Goal: Task Accomplishment & Management: Complete application form

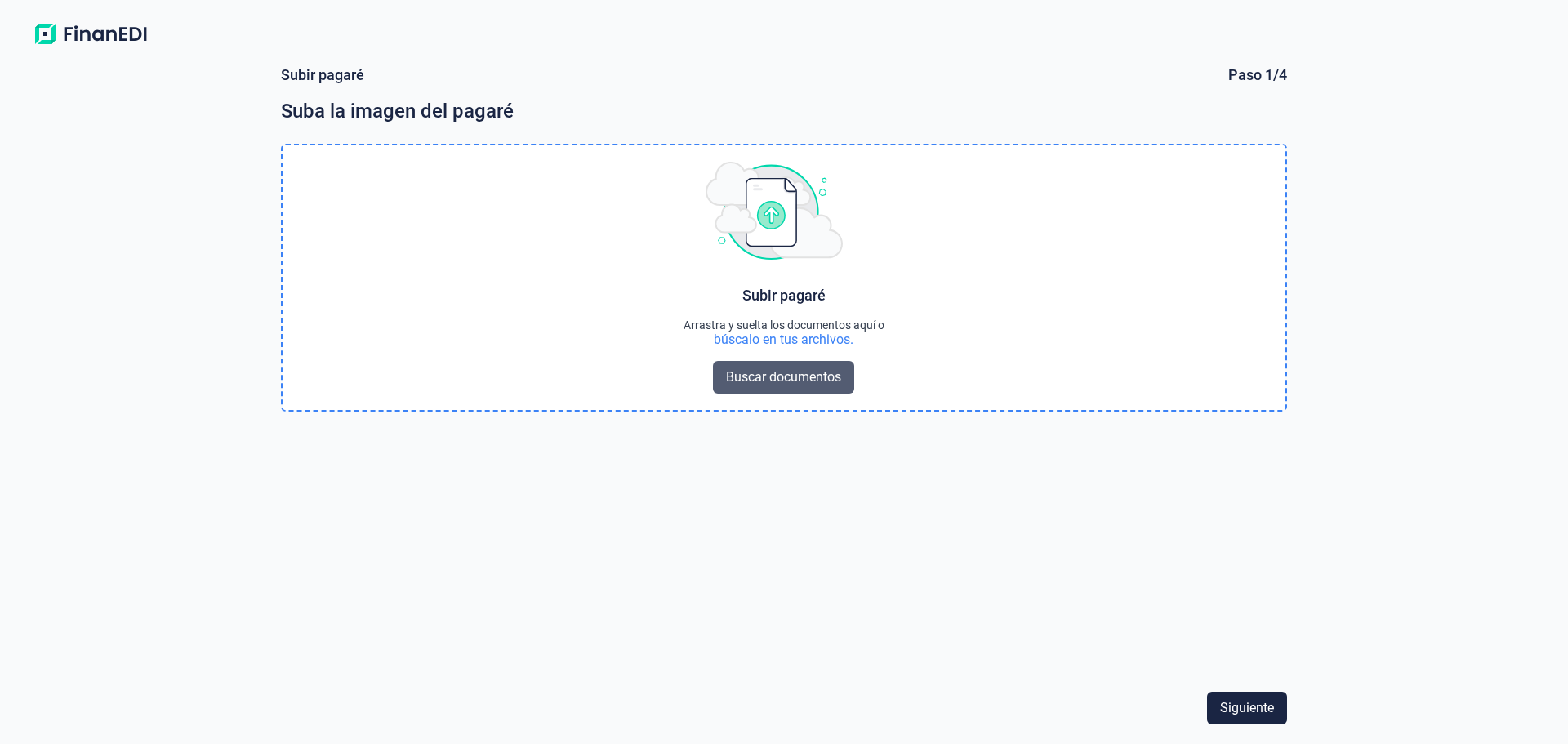
click at [776, 380] on span "Buscar documentos" at bounding box center [783, 376] width 115 height 19
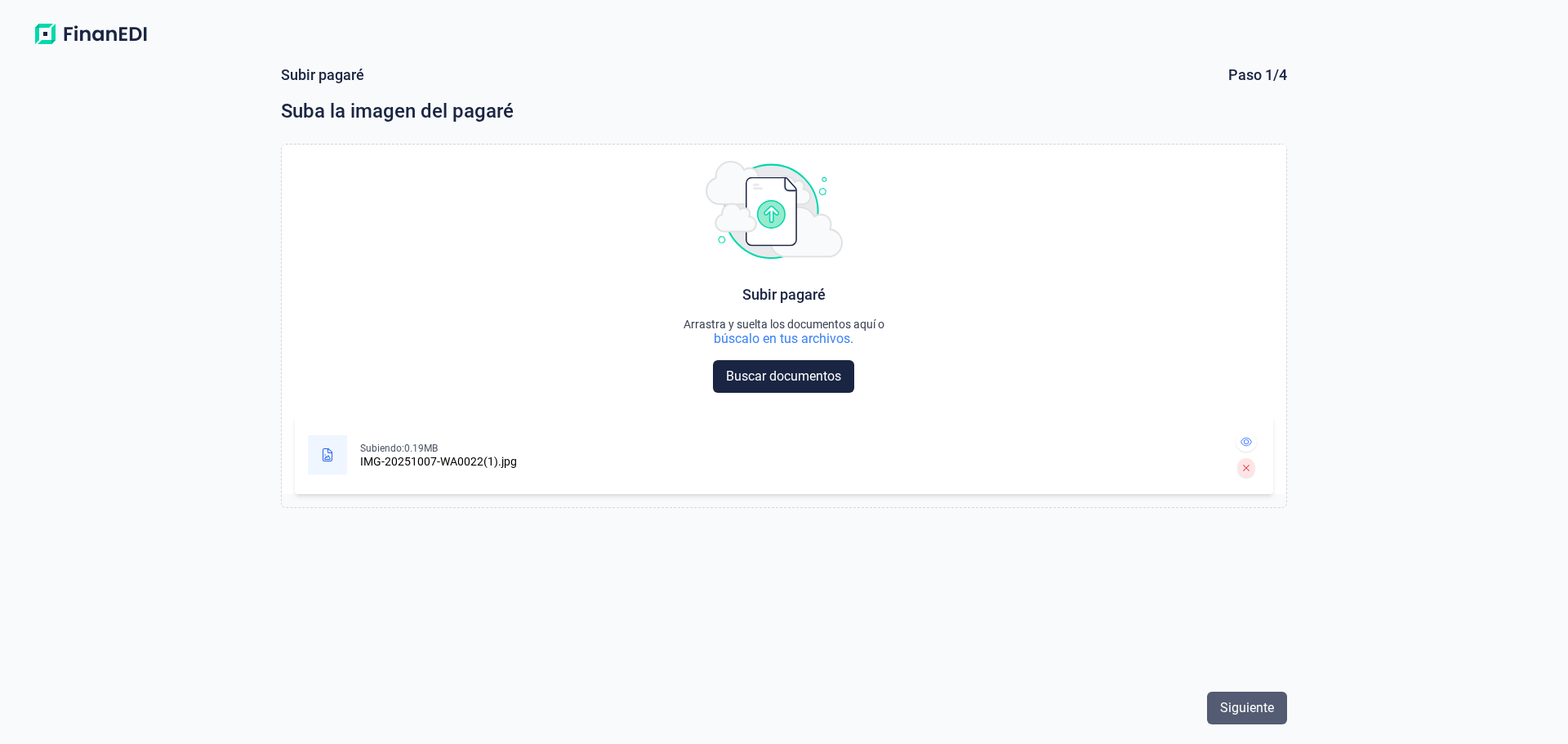
click at [1238, 702] on span "Siguiente" at bounding box center [1247, 707] width 54 height 19
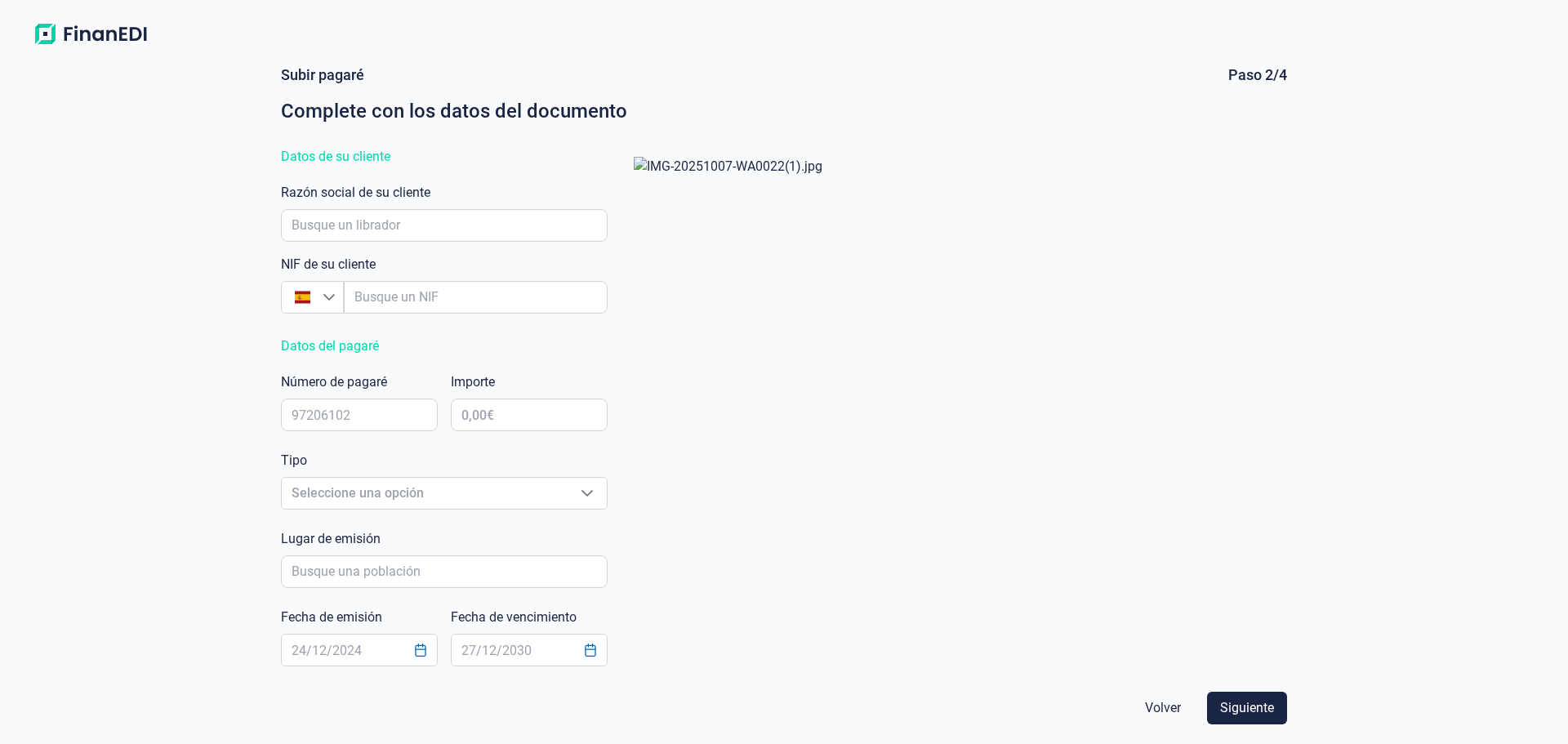
scroll to position [323, 0]
click at [404, 230] on input "empresaAutocomplete" at bounding box center [444, 225] width 326 height 33
click at [358, 224] on input "empresaAutocomplete" at bounding box center [444, 225] width 326 height 33
type input "GASOLEOS Y COMBUST. DEL SUR, SL"
click at [445, 300] on input "empresaAutocomplete" at bounding box center [475, 297] width 264 height 33
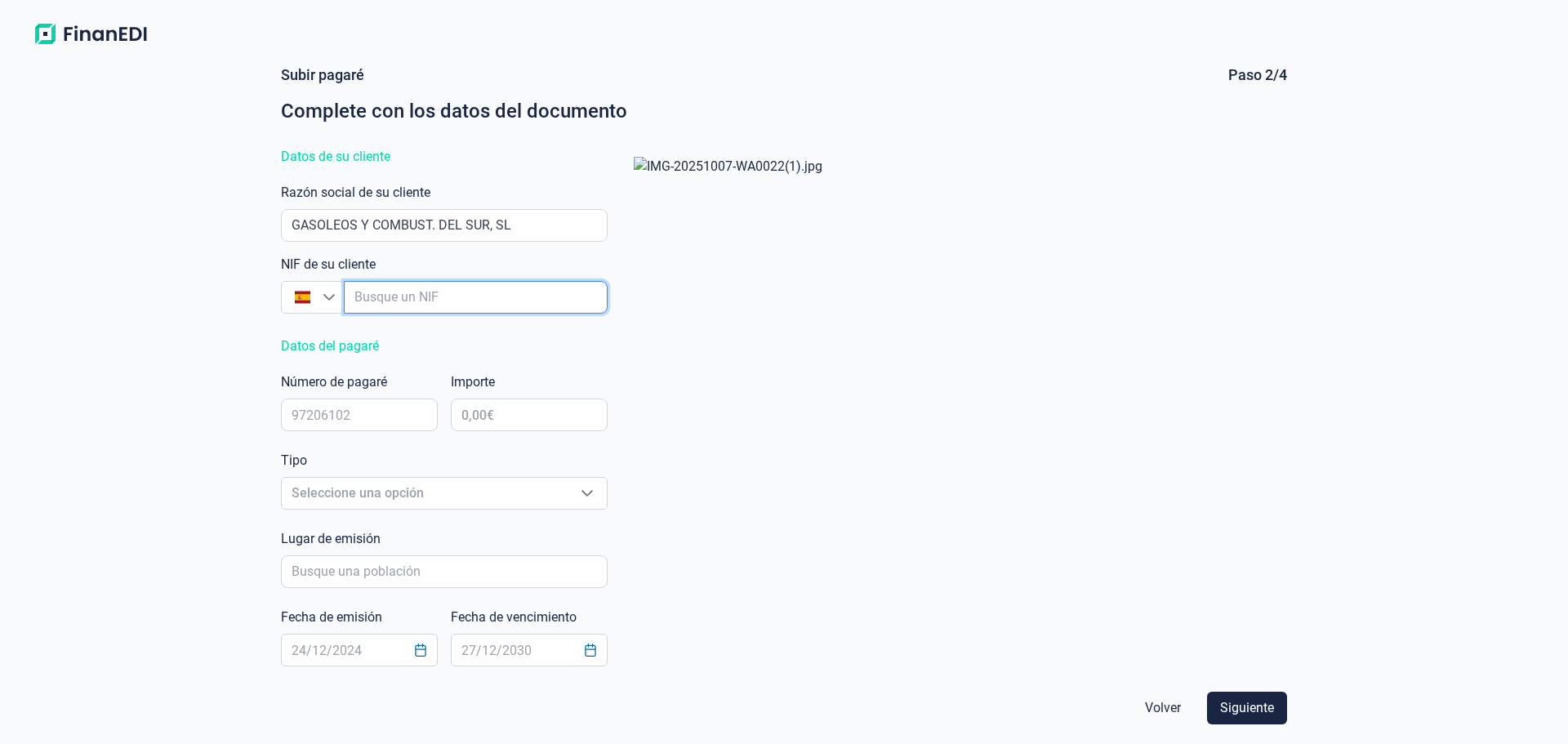
type input "B"
type input "B91611364"
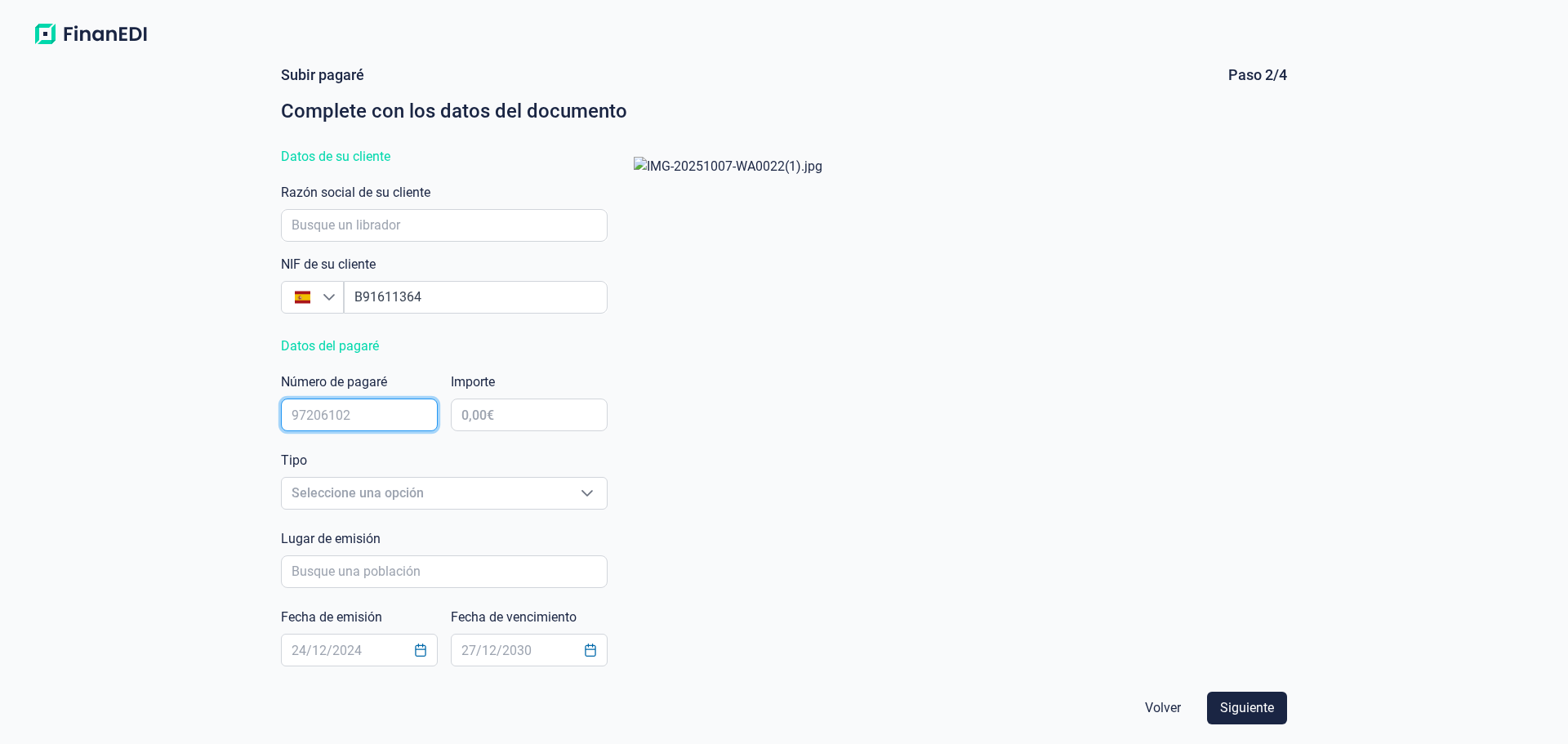
click at [404, 419] on input "text" at bounding box center [359, 414] width 156 height 33
click at [392, 412] on input "text" at bounding box center [359, 414] width 156 height 33
type input "47158265"
type input "31.460,00 €"
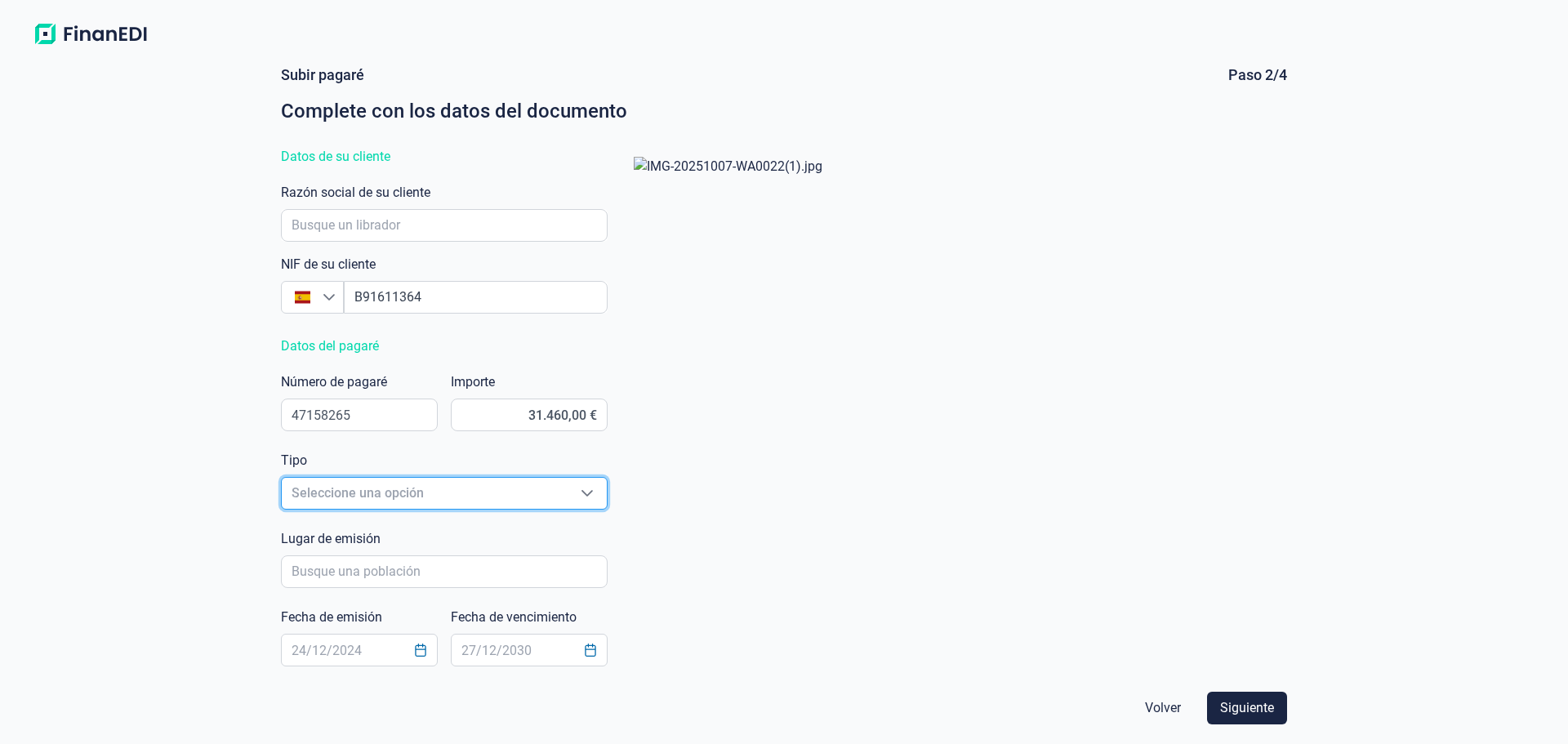
scroll to position [19, 10]
click at [356, 489] on span "Seleccione una opción" at bounding box center [425, 493] width 286 height 31
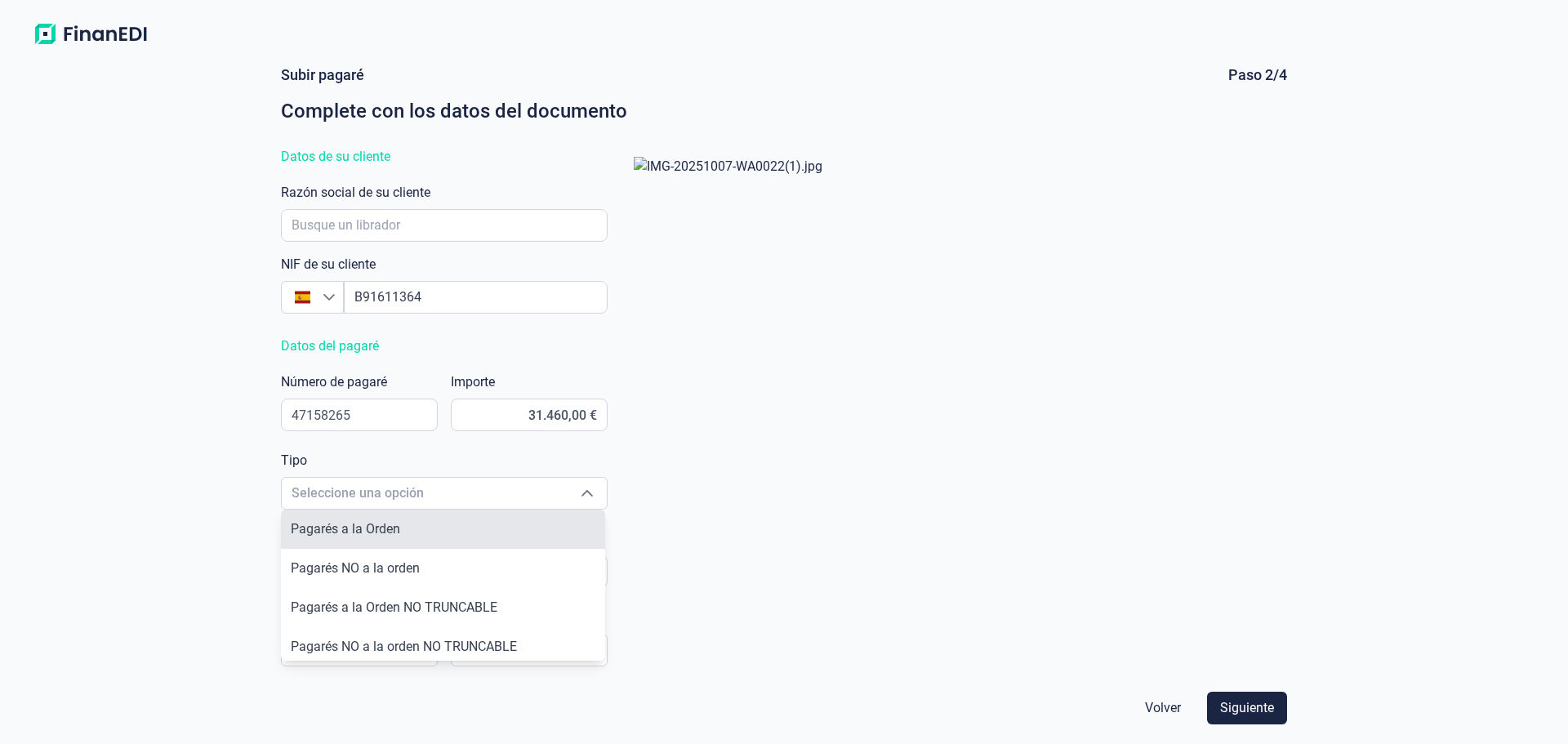
click at [421, 521] on li "Pagarés a la Orden" at bounding box center [442, 528] width 324 height 39
type input "Pagarés a la Orden"
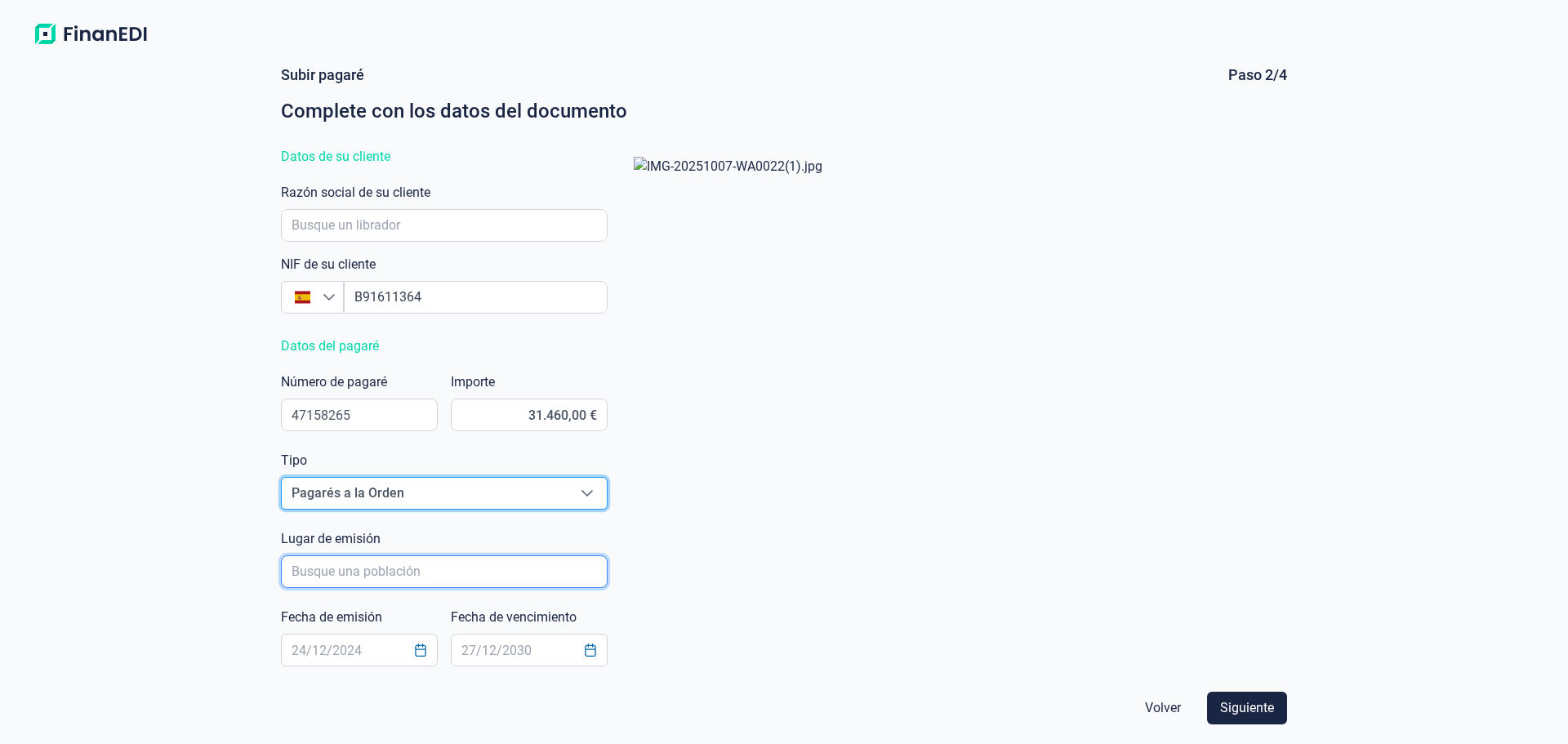
click at [363, 570] on input "poblacionAutocomplete" at bounding box center [444, 572] width 326 height 33
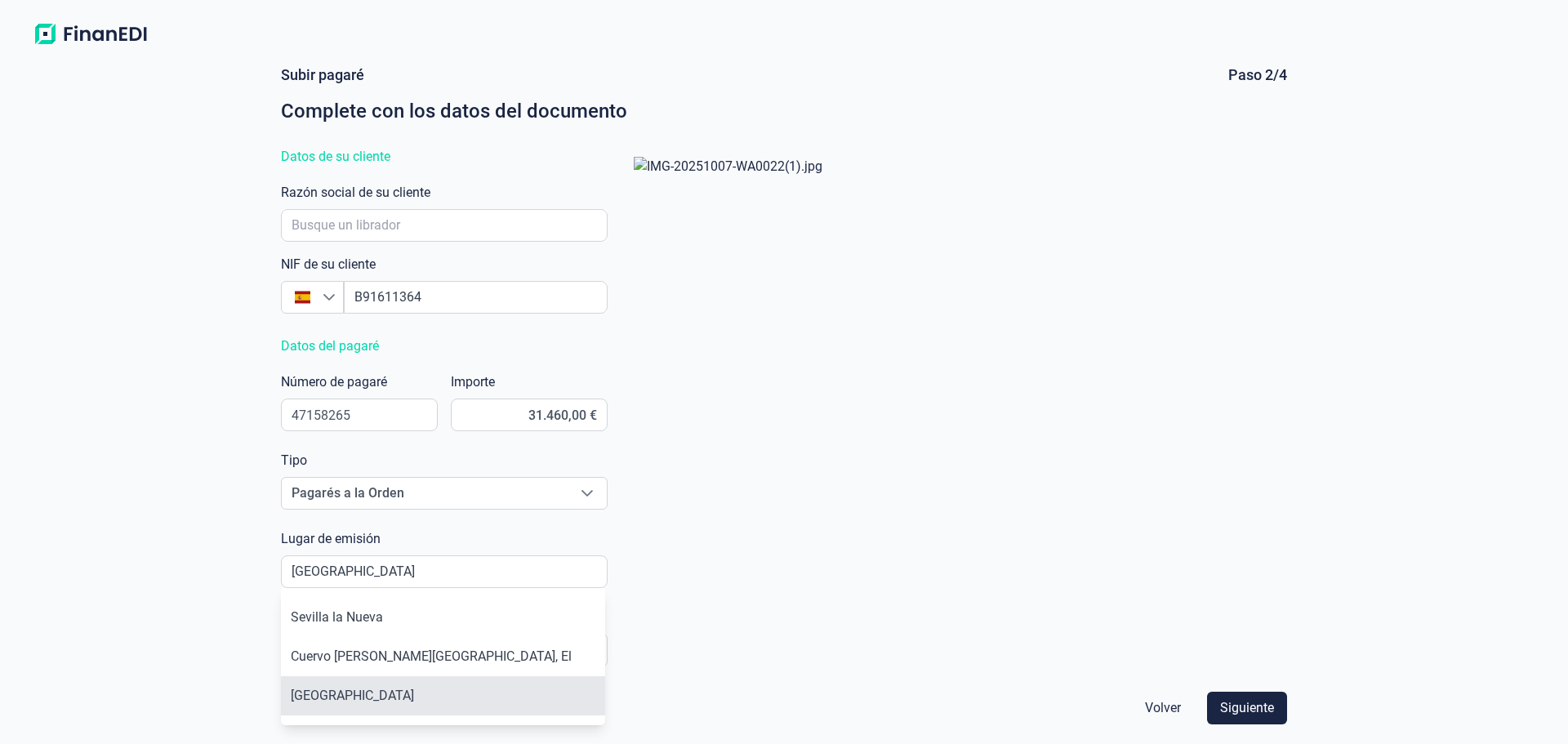
click at [436, 693] on li "[GEOGRAPHIC_DATA]" at bounding box center [442, 695] width 324 height 39
type input "[GEOGRAPHIC_DATA]"
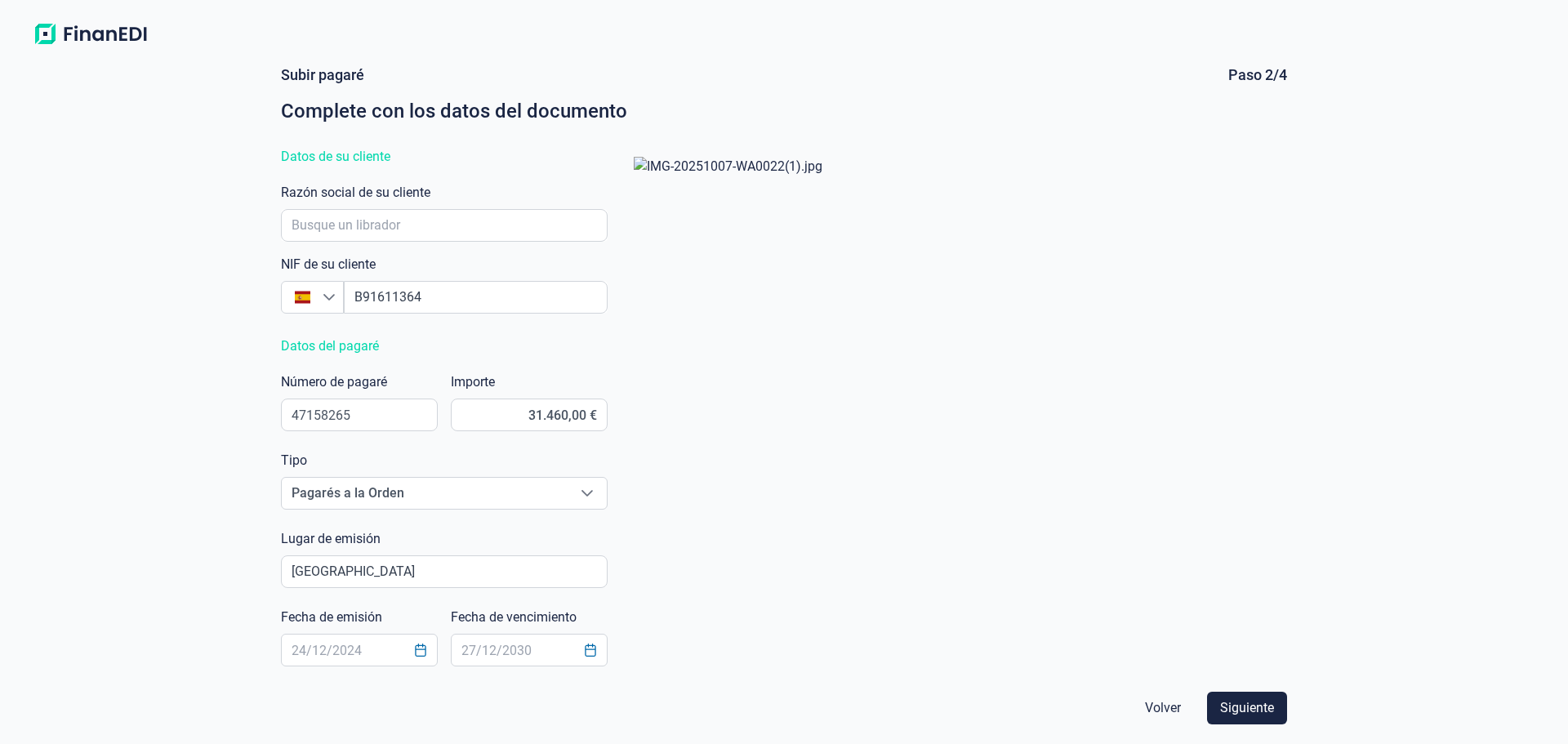
click at [181, 594] on div "[PERSON_NAME] Paso 2/4 Complete con los datos del documento Datos de su cliente…" at bounding box center [784, 398] width 1568 height 692
click at [294, 653] on input "text" at bounding box center [359, 649] width 156 height 33
type input "[DATE]"
type input "1"
type input "[DATE]"
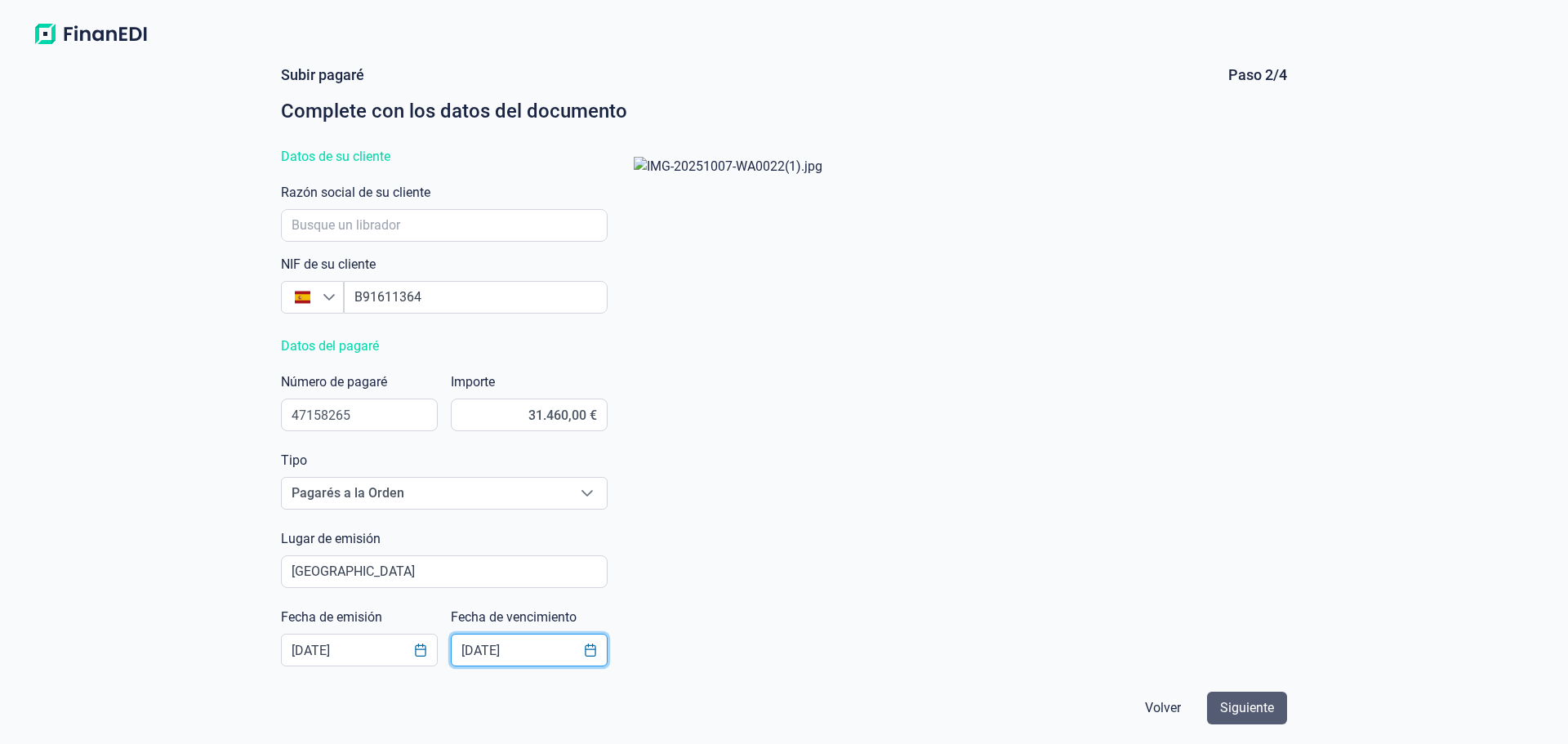
click at [1238, 706] on span "Siguiente" at bounding box center [1247, 707] width 54 height 19
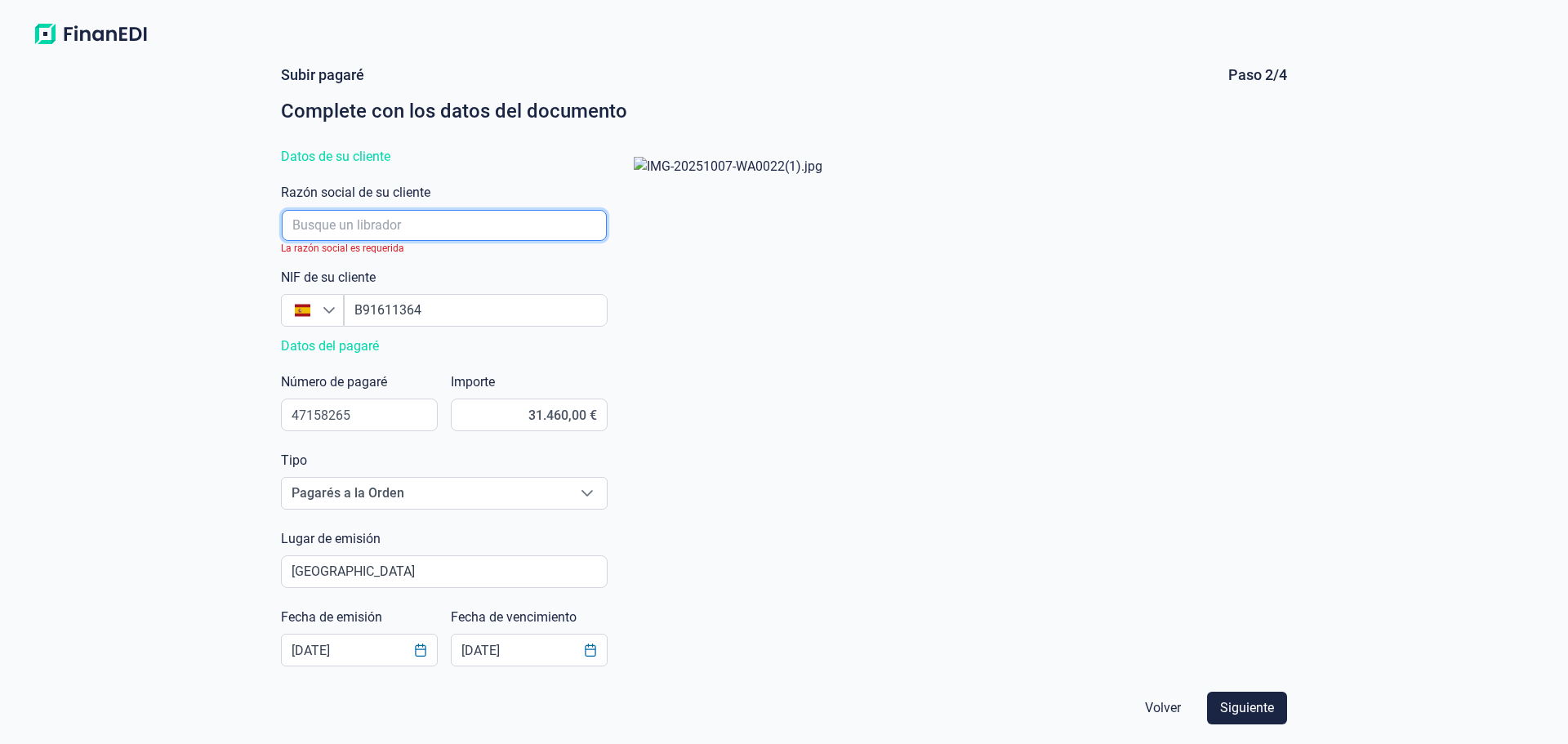
click at [349, 220] on input "empresaAutocomplete" at bounding box center [444, 225] width 325 height 31
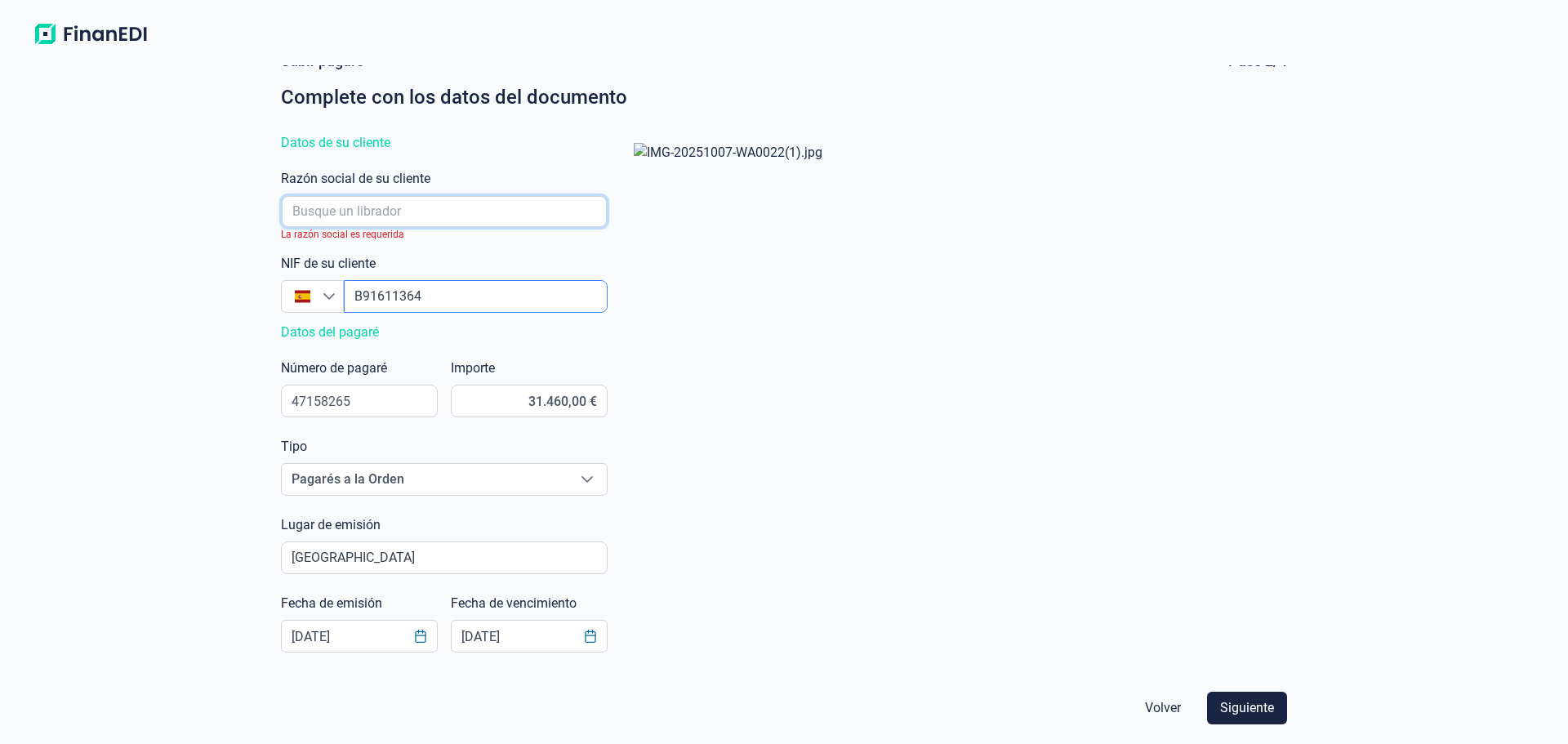
scroll to position [0, 0]
